Goal: Task Accomplishment & Management: Complete application form

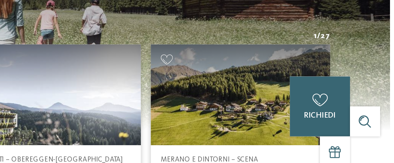
scroll to position [1604, 0]
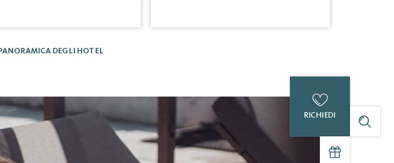
click at [348, 126] on span "richiedi" at bounding box center [353, 127] width 19 height 5
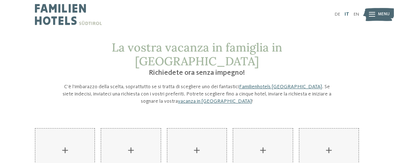
click at [345, 13] on link "IT" at bounding box center [346, 14] width 5 height 5
